Goal: Task Accomplishment & Management: Use online tool/utility

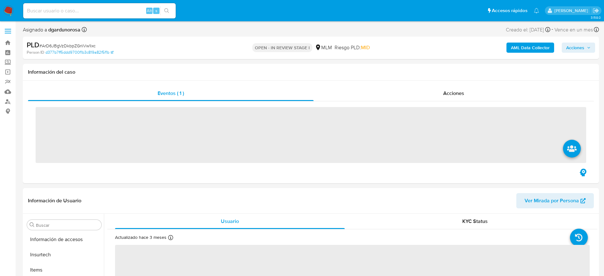
scroll to position [268, 0]
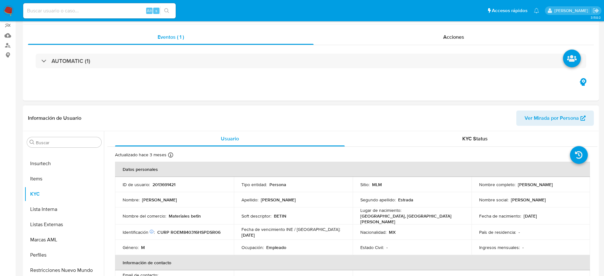
select select "10"
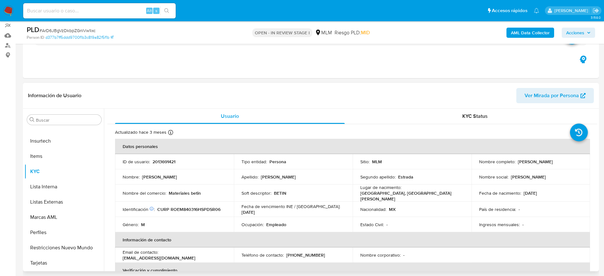
scroll to position [79, 0]
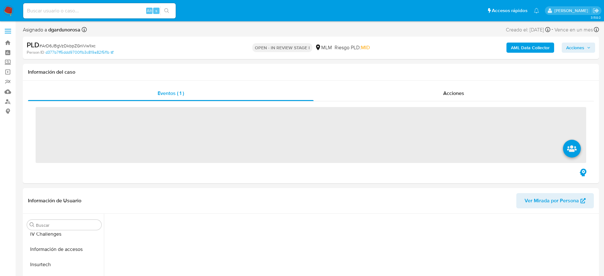
scroll to position [268, 0]
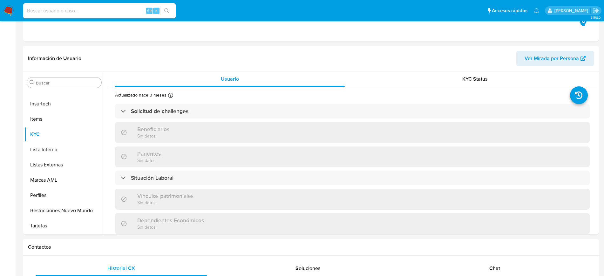
select select "10"
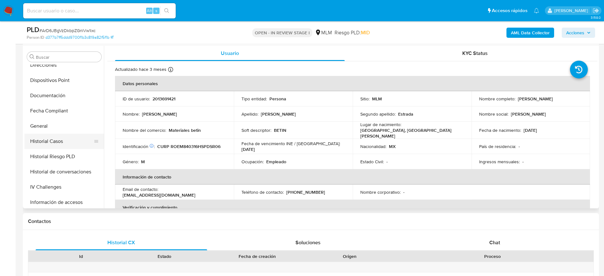
scroll to position [110, 0]
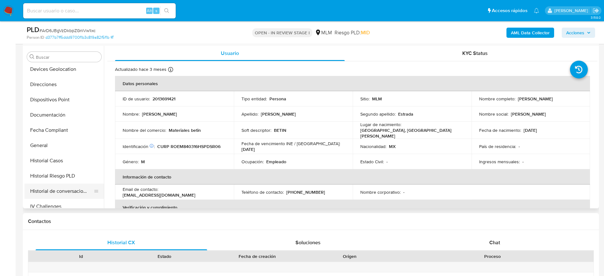
click at [62, 192] on button "Historial de conversaciones" at bounding box center [61, 191] width 74 height 15
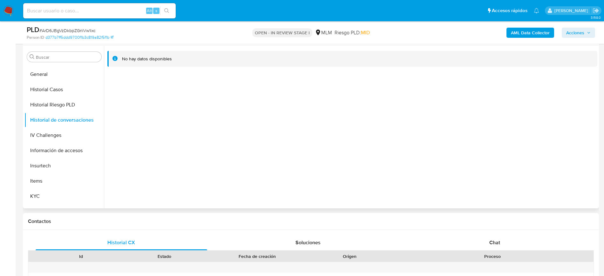
scroll to position [268, 0]
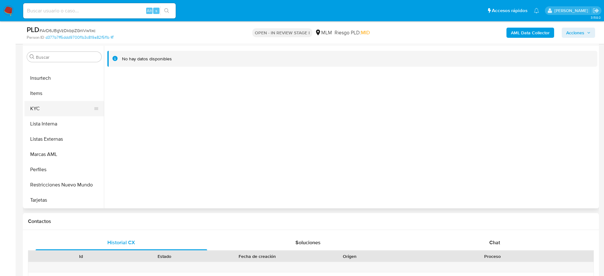
click at [38, 111] on button "KYC" at bounding box center [61, 108] width 74 height 15
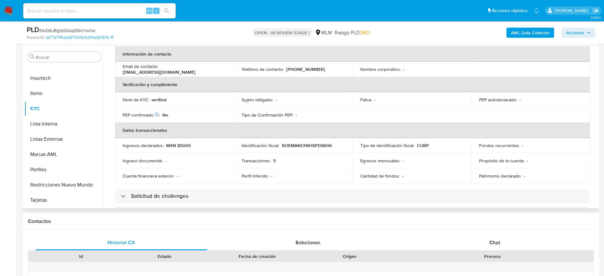
scroll to position [69, 0]
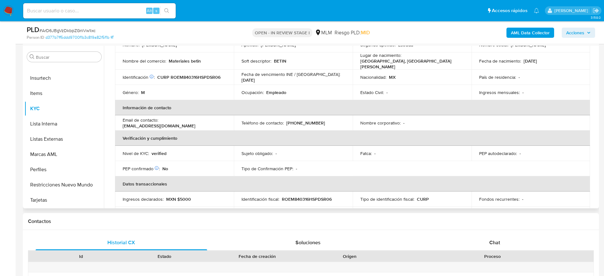
click at [301, 123] on p "[PHONE_NUMBER]" at bounding box center [305, 123] width 39 height 6
copy p "29435731"
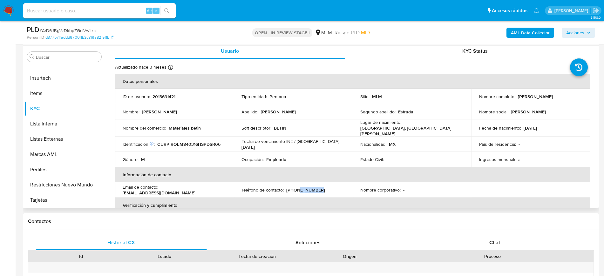
scroll to position [0, 0]
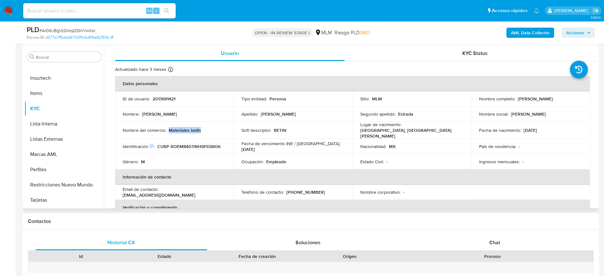
drag, startPoint x: 184, startPoint y: 131, endPoint x: 169, endPoint y: 132, distance: 15.0
click at [169, 132] on div "Nombre del comercio : Materiales betin" at bounding box center [175, 130] width 104 height 6
copy p "Materiales betin"
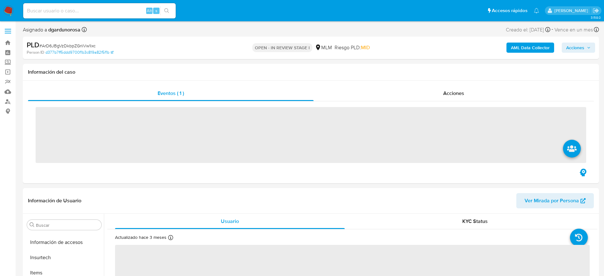
scroll to position [268, 0]
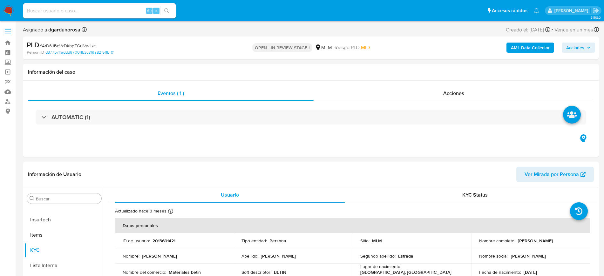
select select "10"
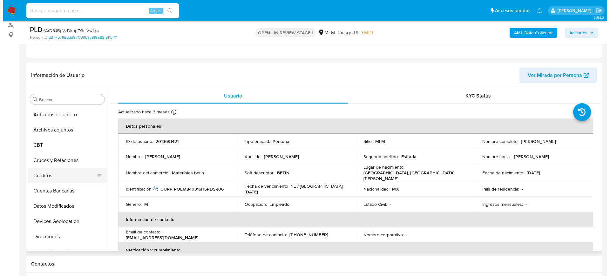
scroll to position [79, 0]
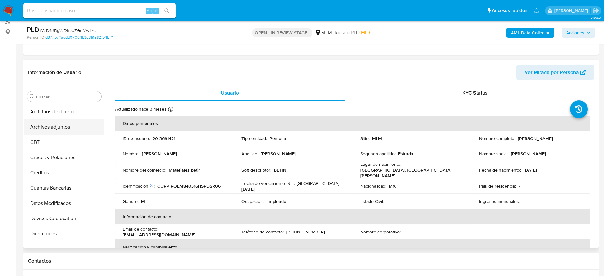
click at [53, 129] on button "Archivos adjuntos" at bounding box center [61, 126] width 74 height 15
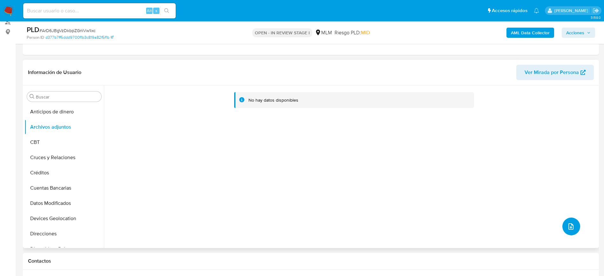
click at [567, 227] on icon "upload-file" at bounding box center [571, 227] width 8 height 8
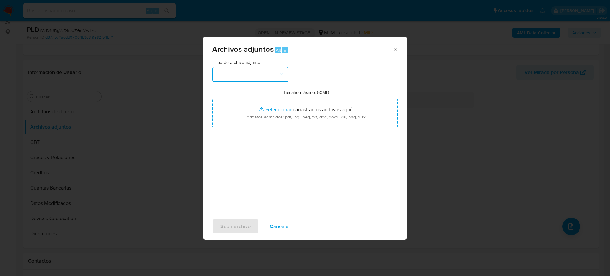
click at [255, 77] on button "button" at bounding box center [250, 74] width 76 height 15
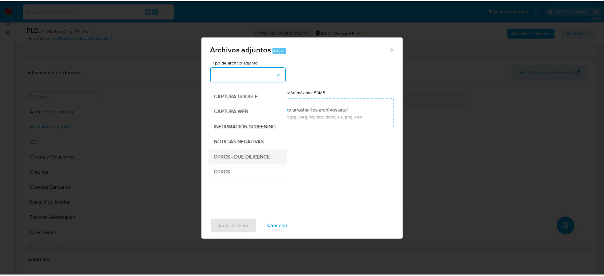
scroll to position [40, 0]
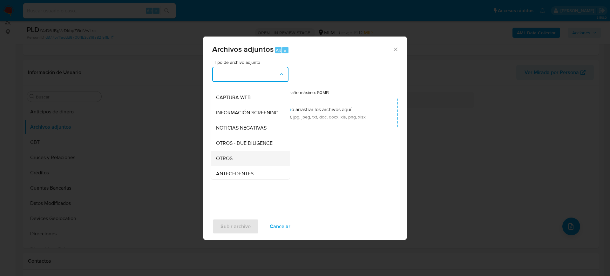
click at [223, 166] on div "OTROS" at bounding box center [248, 158] width 65 height 15
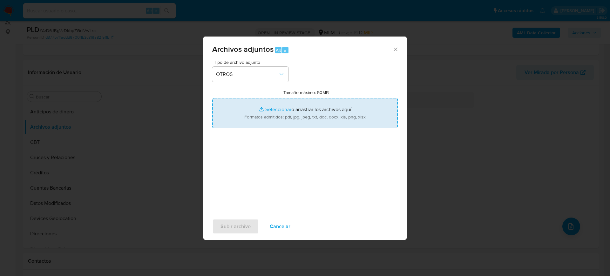
type input "C:\fakepath\2013691421_Marcelino Rodriguez_Agosto2025.pdf"
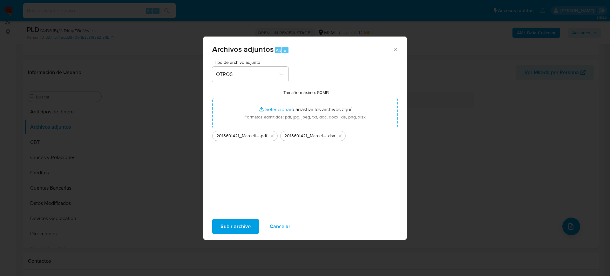
click at [236, 229] on span "Subir archivo" at bounding box center [235, 227] width 30 height 14
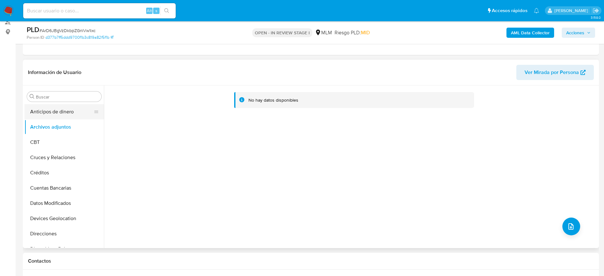
click at [51, 115] on button "Anticipos de dinero" at bounding box center [61, 111] width 74 height 15
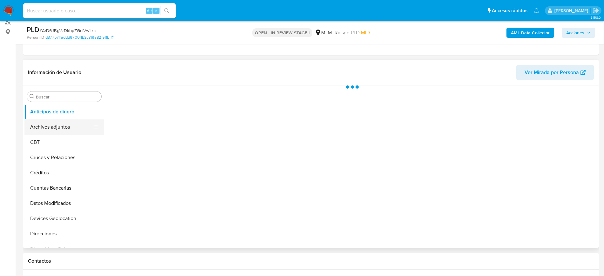
click at [51, 126] on button "Archivos adjuntos" at bounding box center [61, 126] width 74 height 15
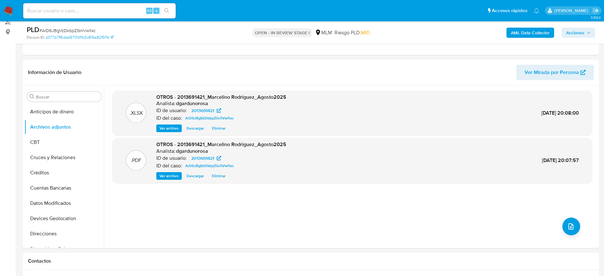
click at [573, 32] on span "Acciones" at bounding box center [575, 33] width 18 height 10
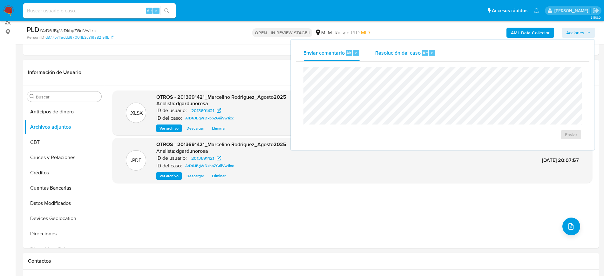
click at [388, 52] on span "Resolución del caso" at bounding box center [397, 52] width 45 height 7
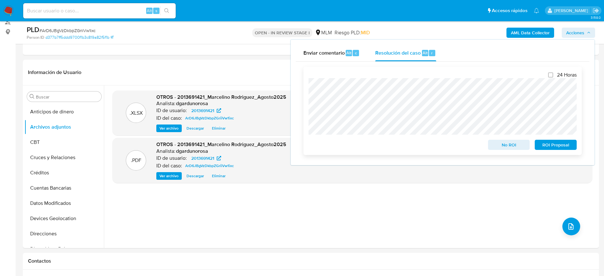
click at [491, 147] on button "No ROI" at bounding box center [509, 145] width 42 height 10
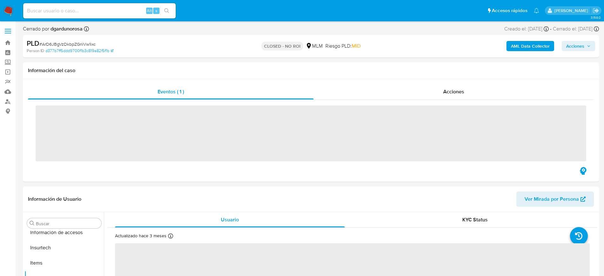
scroll to position [268, 0]
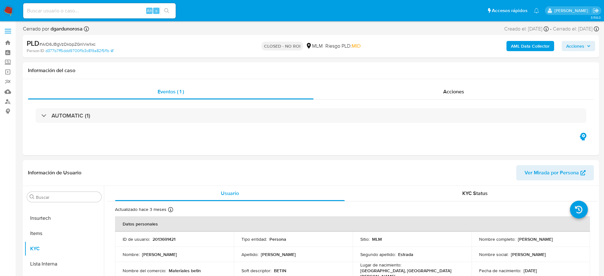
select select "10"
